Goal: Information Seeking & Learning: Learn about a topic

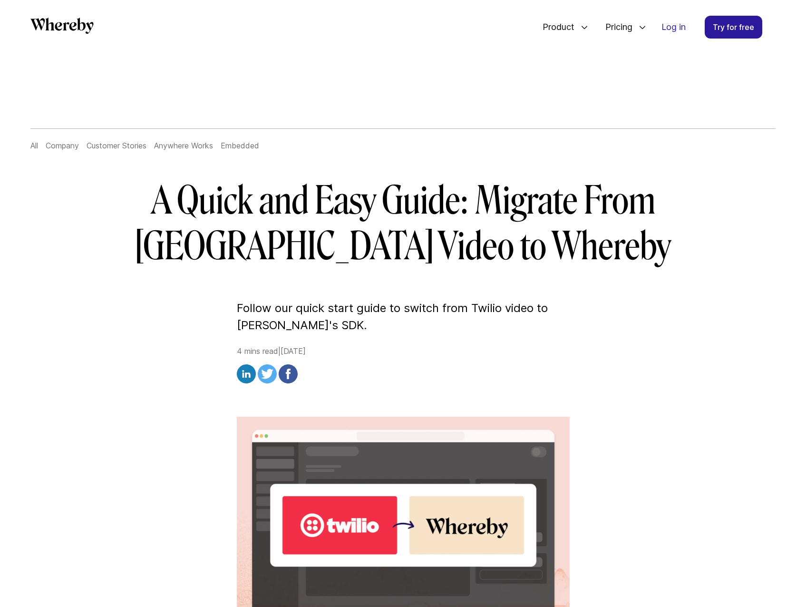
click at [36, 146] on link "All" at bounding box center [34, 146] width 8 height 10
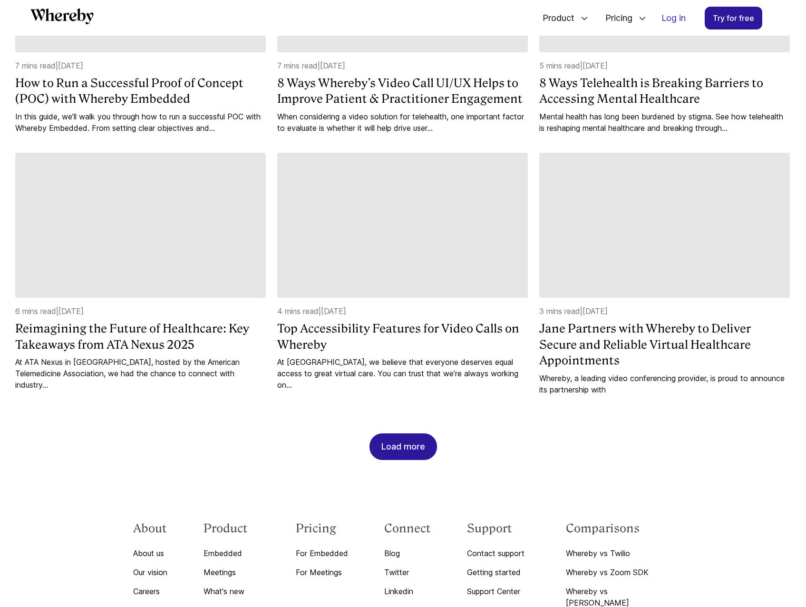
scroll to position [789, 0]
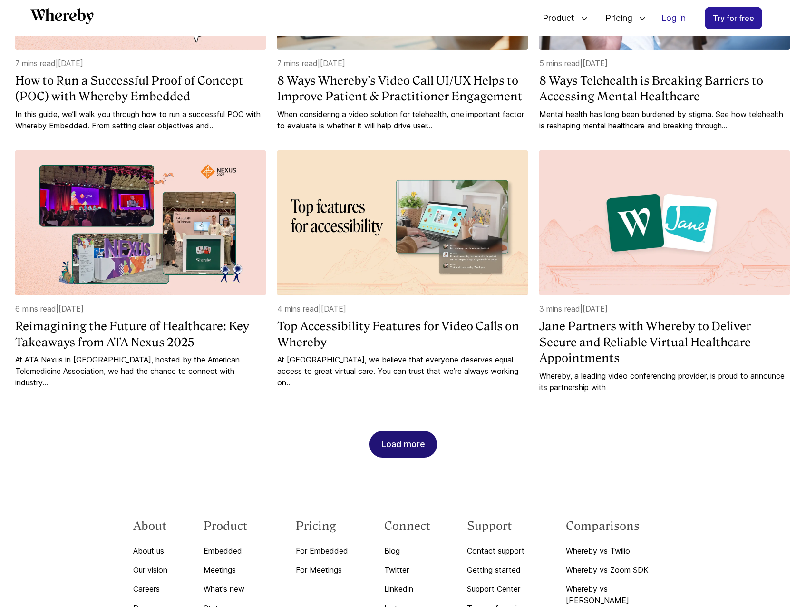
click at [419, 445] on div "Load more" at bounding box center [403, 444] width 44 height 26
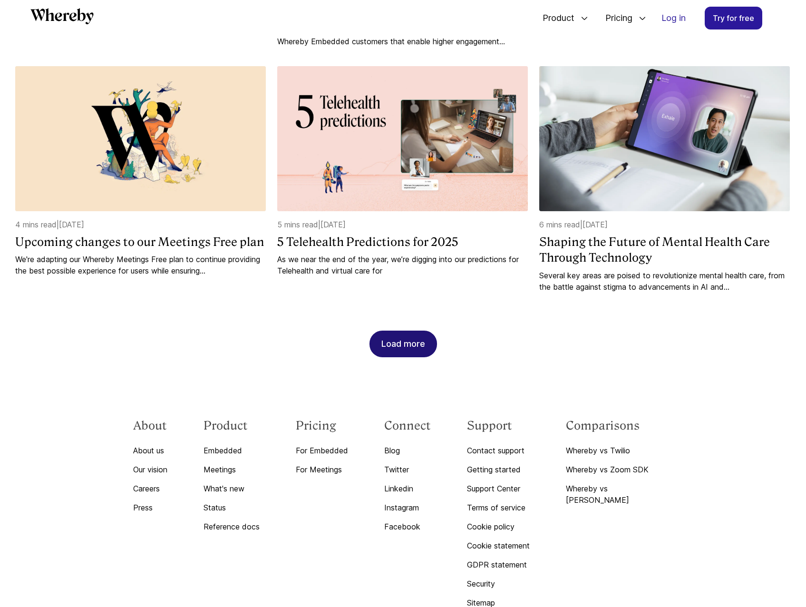
scroll to position [1407, 0]
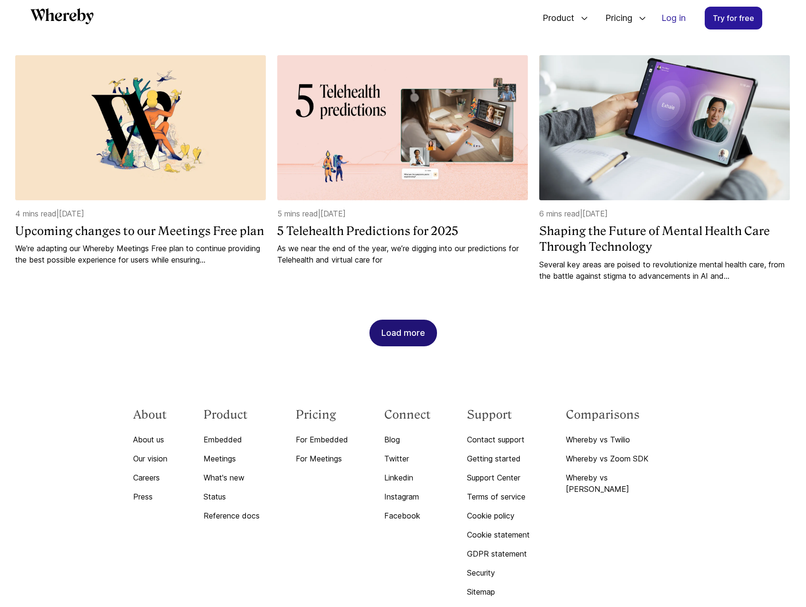
click at [433, 343] on button "Load more" at bounding box center [403, 332] width 68 height 27
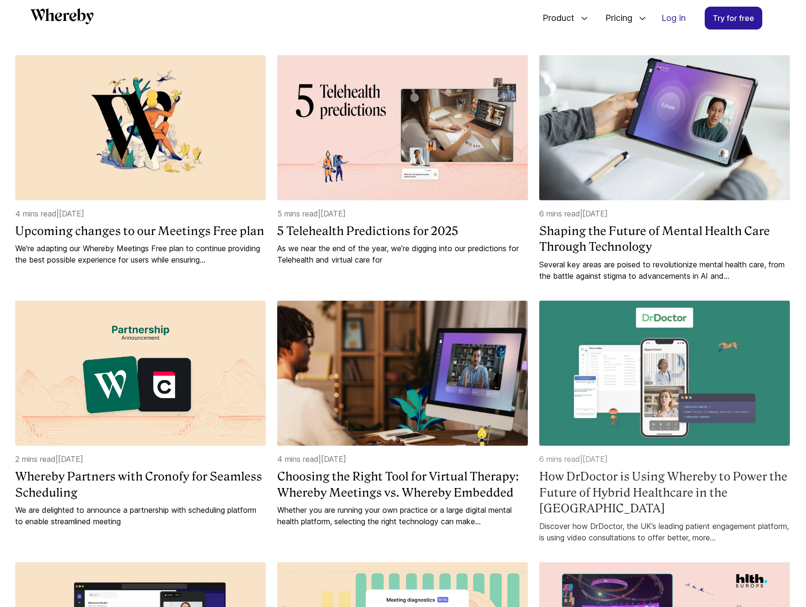
click at [684, 492] on h4 "How DrDoctor is Using Whereby to Power the Future of Hybrid Healthcare in the […" at bounding box center [664, 492] width 251 height 48
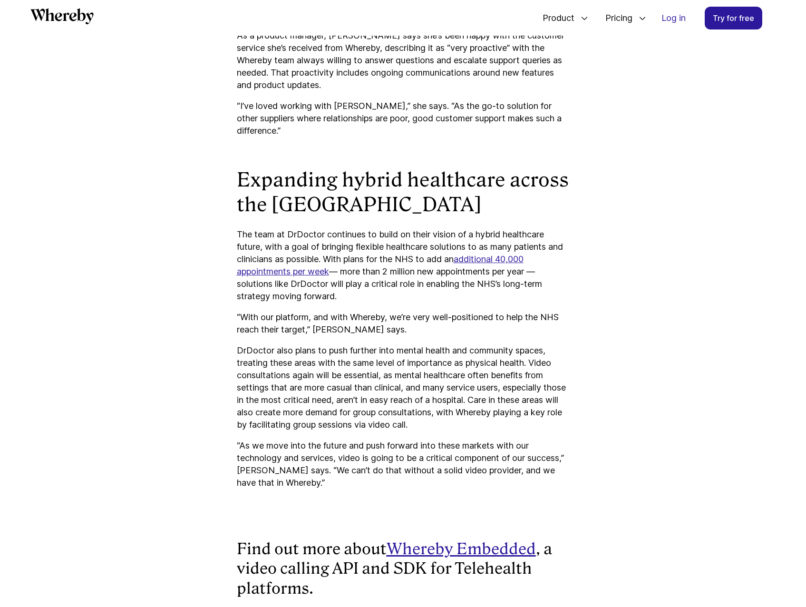
scroll to position [2645, 0]
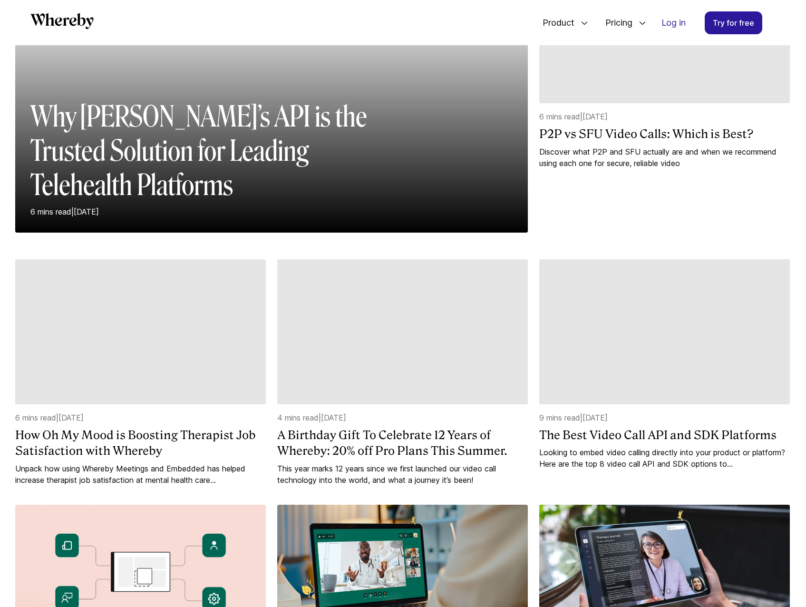
scroll to position [230, 0]
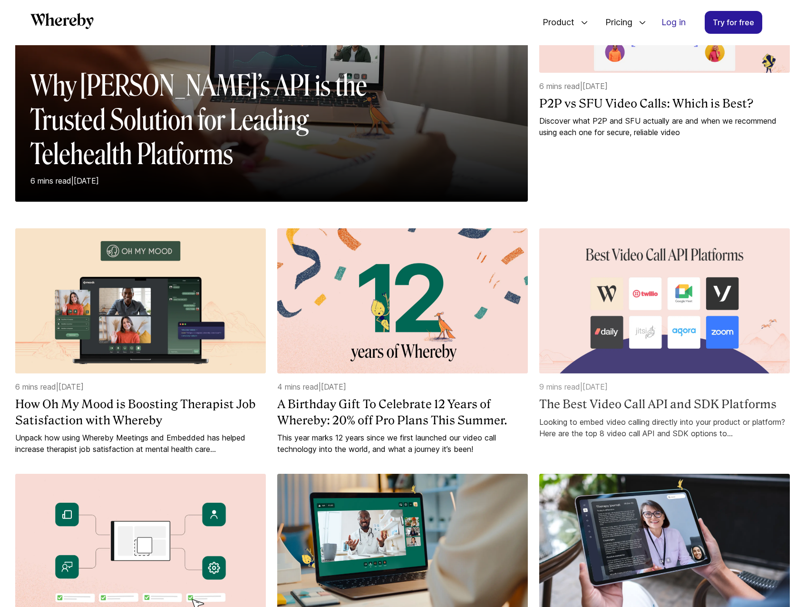
click at [570, 412] on h4 "The Best Video Call API and SDK Platforms" at bounding box center [664, 404] width 251 height 16
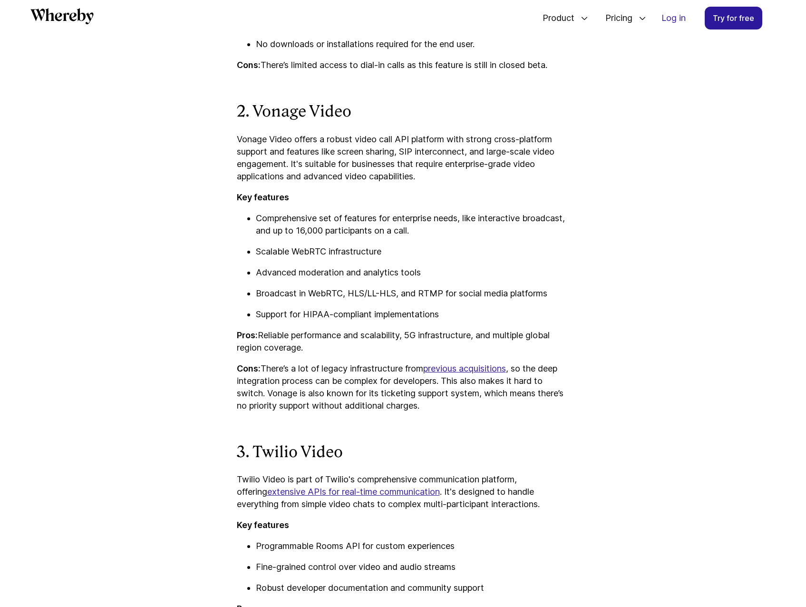
scroll to position [2026, 0]
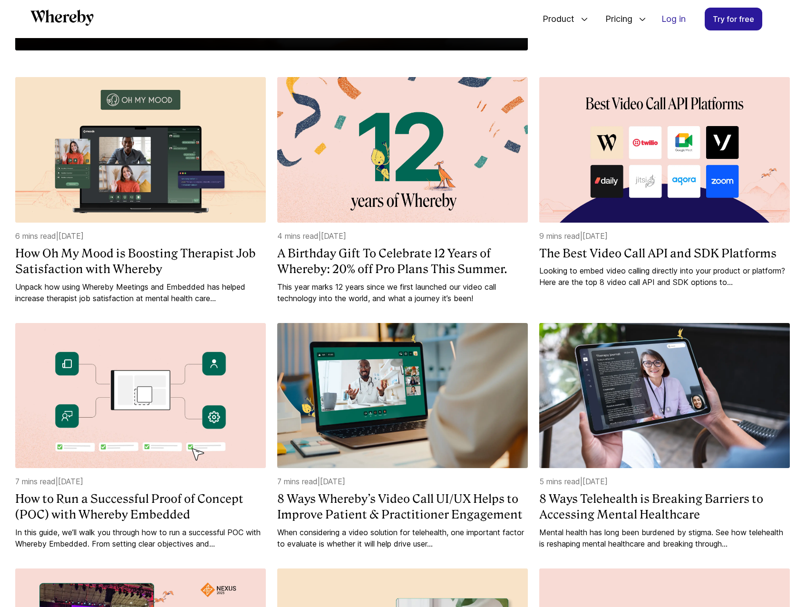
scroll to position [404, 0]
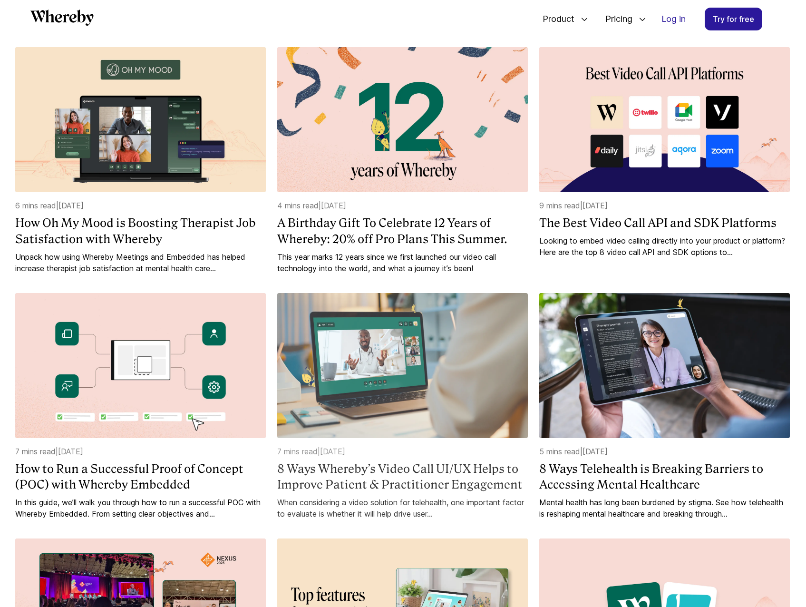
click at [411, 473] on h4 "8 Ways Whereby’s Video Call UI/UX Helps to Improve Patient & Practitioner Engag…" at bounding box center [402, 477] width 251 height 32
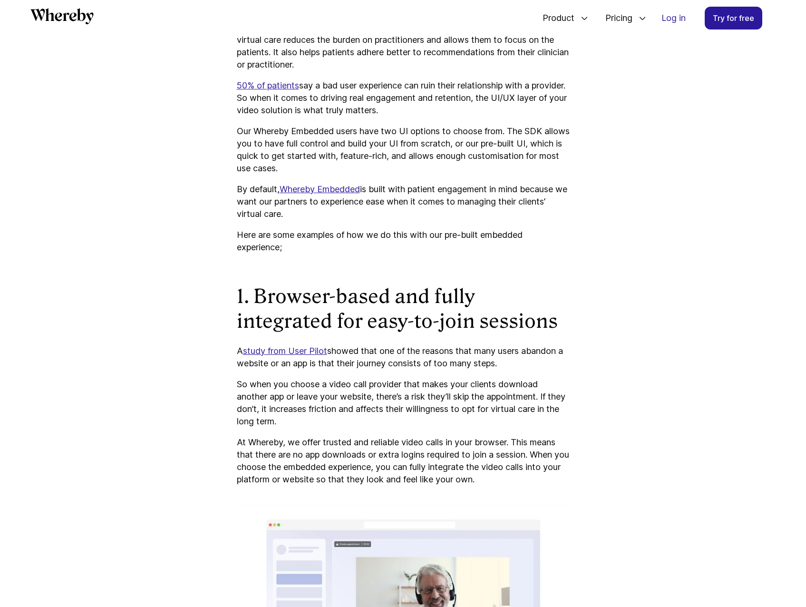
scroll to position [790, 0]
